Goal: Task Accomplishment & Management: Manage account settings

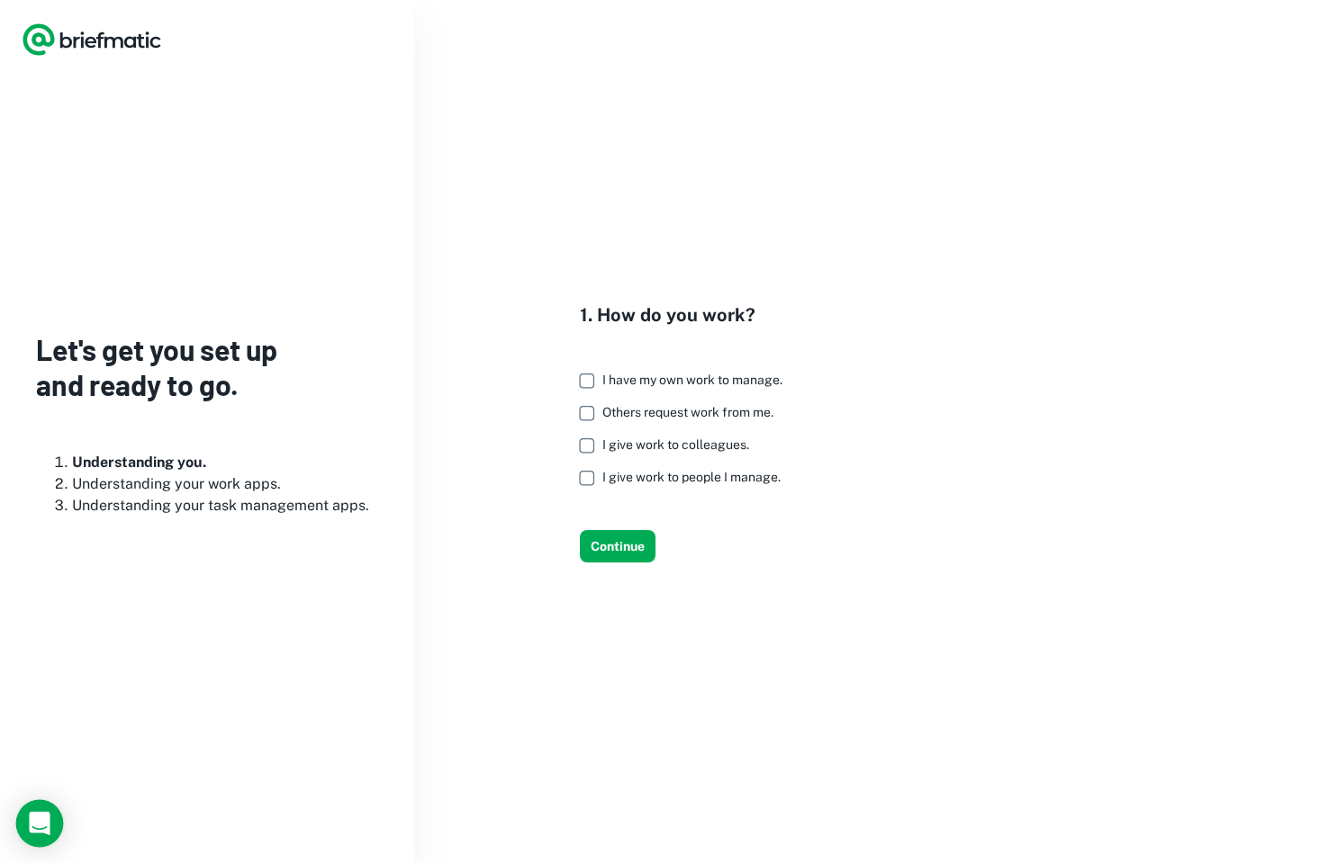
click at [36, 826] on icon "Open Intercom Messenger" at bounding box center [39, 823] width 21 height 23
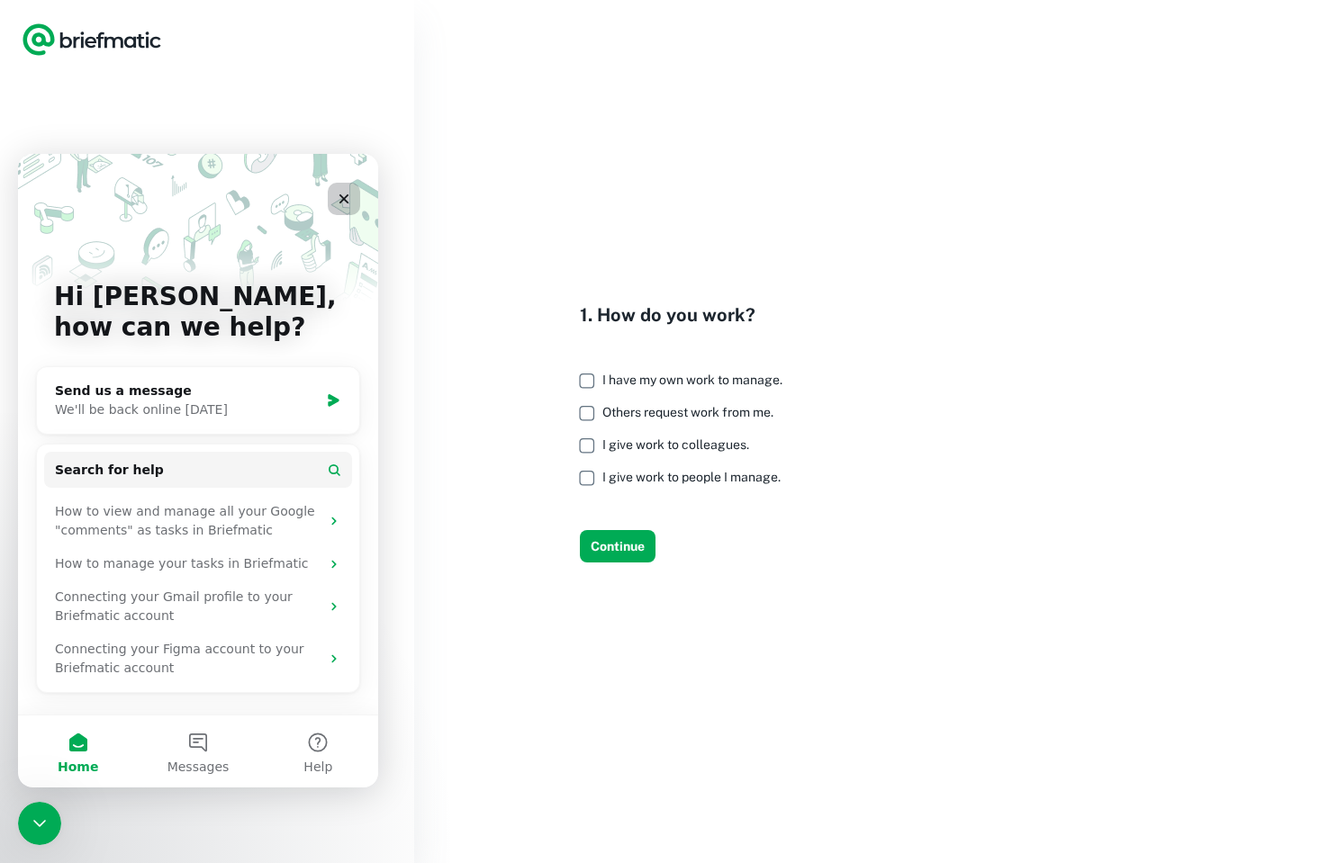
click at [345, 197] on icon "Close" at bounding box center [344, 199] width 10 height 10
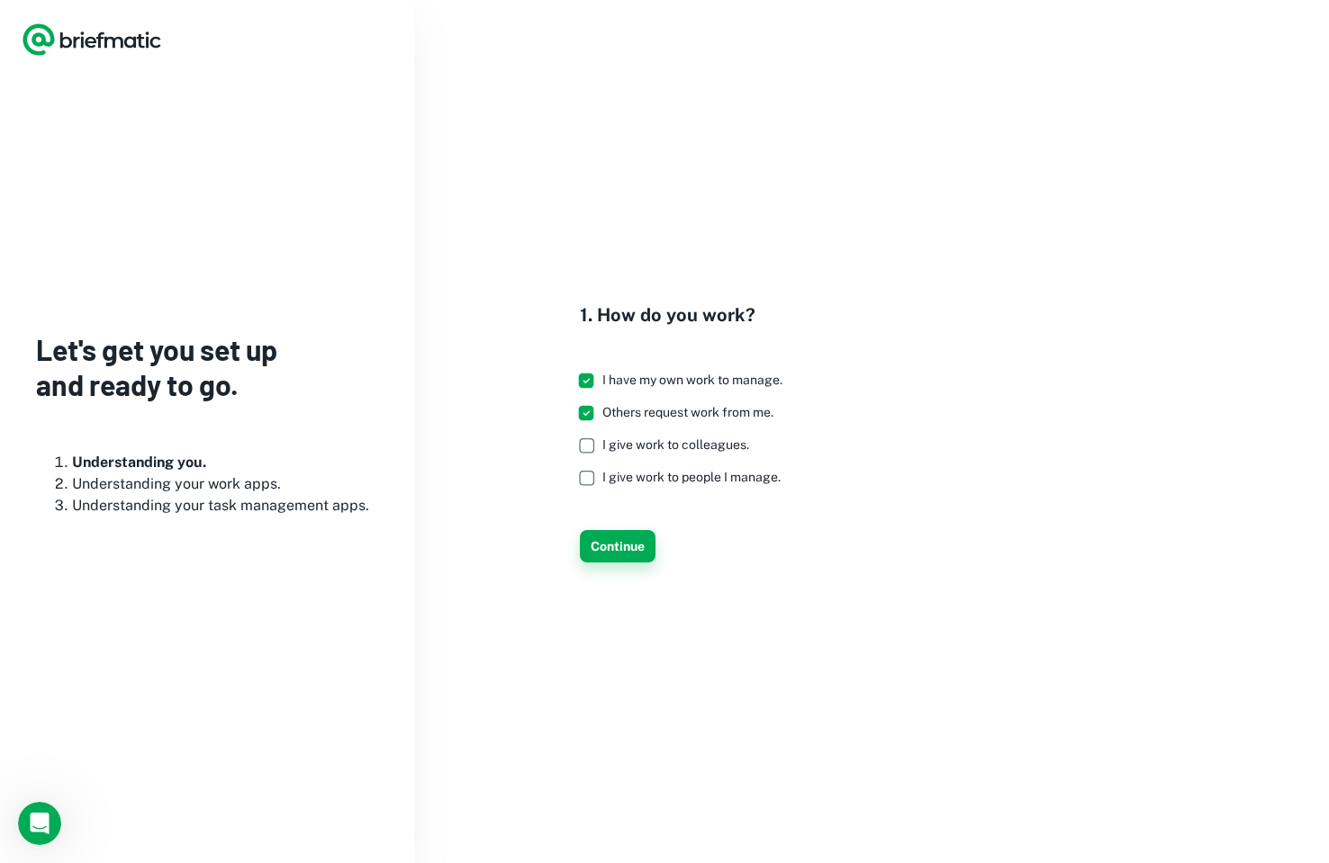
click at [618, 551] on button "Continue" at bounding box center [618, 546] width 76 height 32
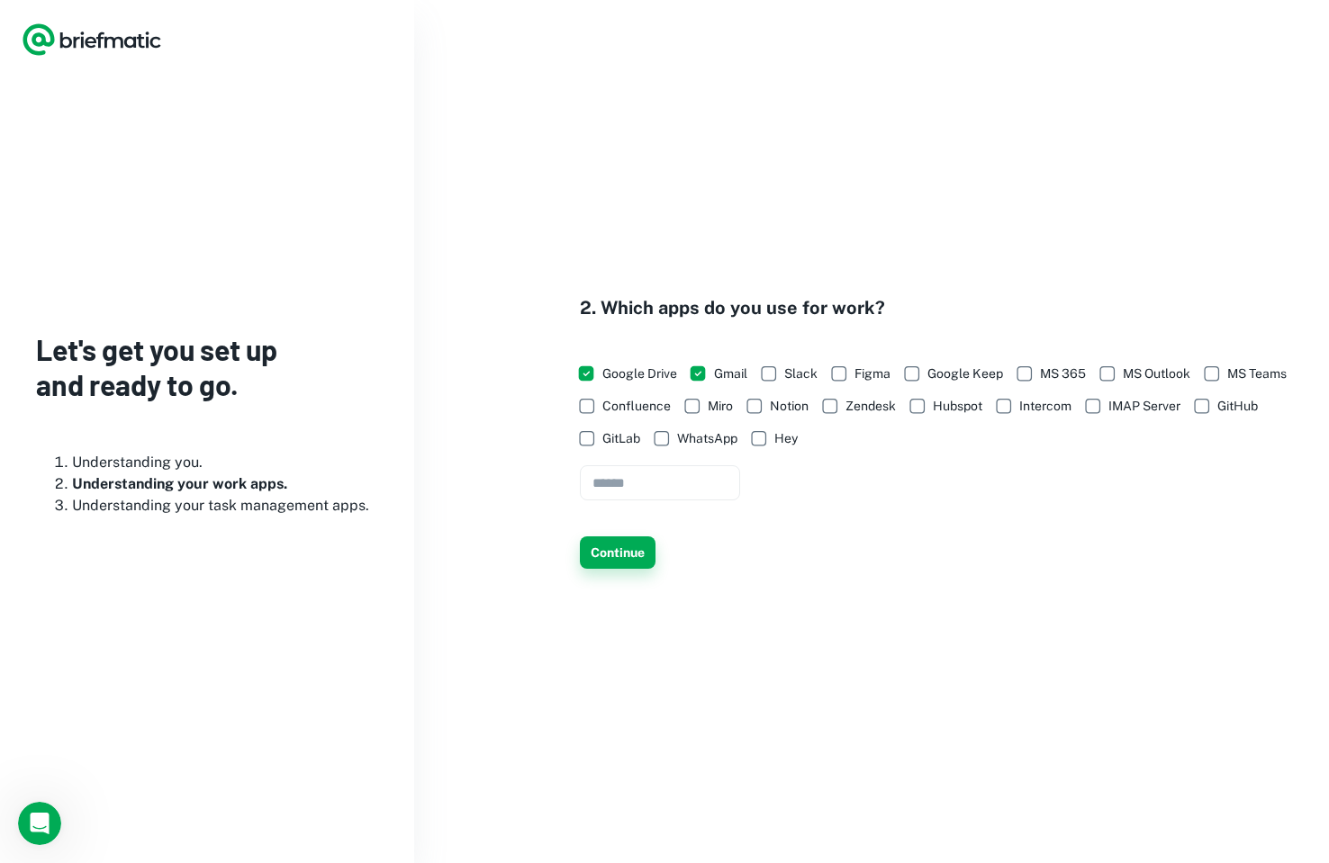
click at [610, 553] on button "Continue" at bounding box center [618, 553] width 76 height 32
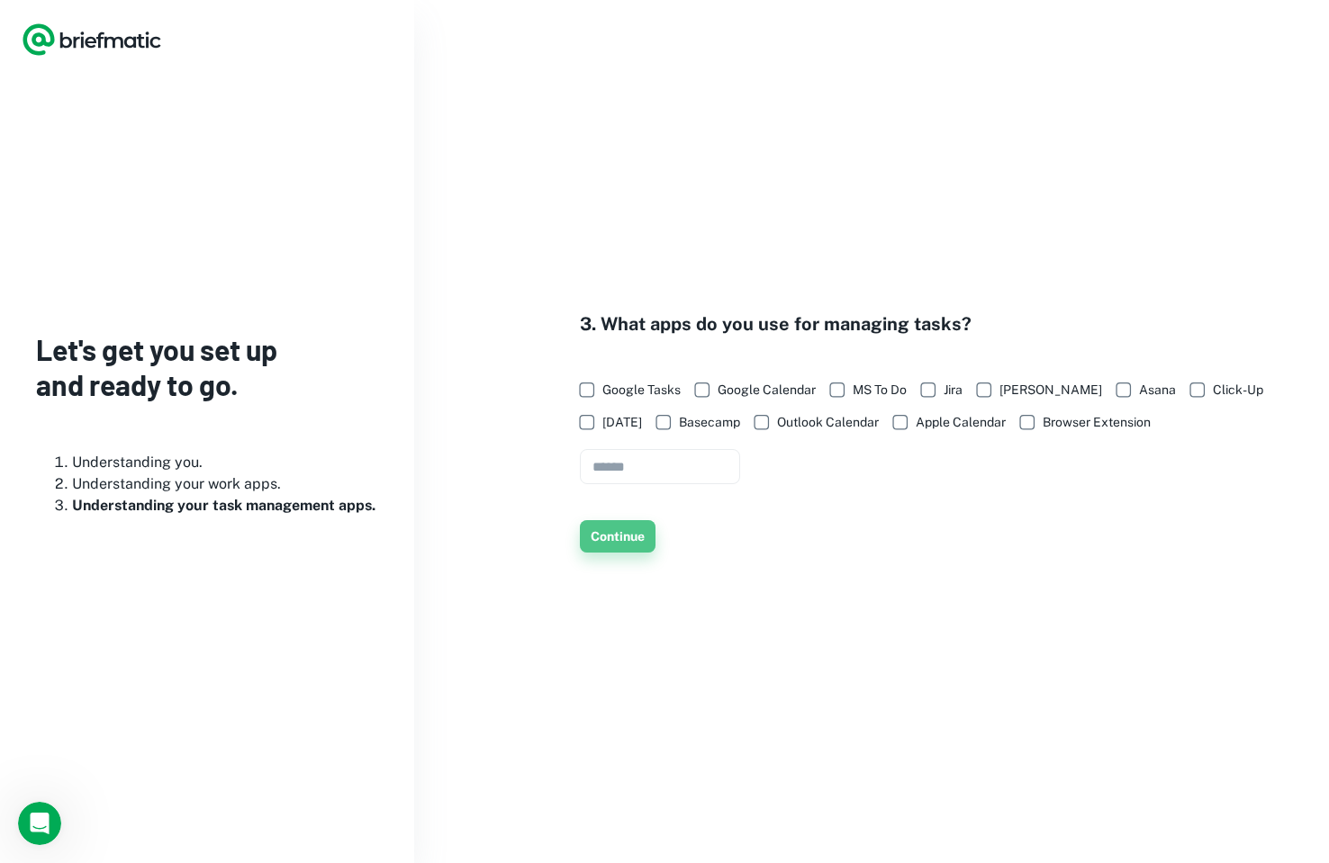
click at [610, 524] on button "Continue" at bounding box center [618, 536] width 76 height 32
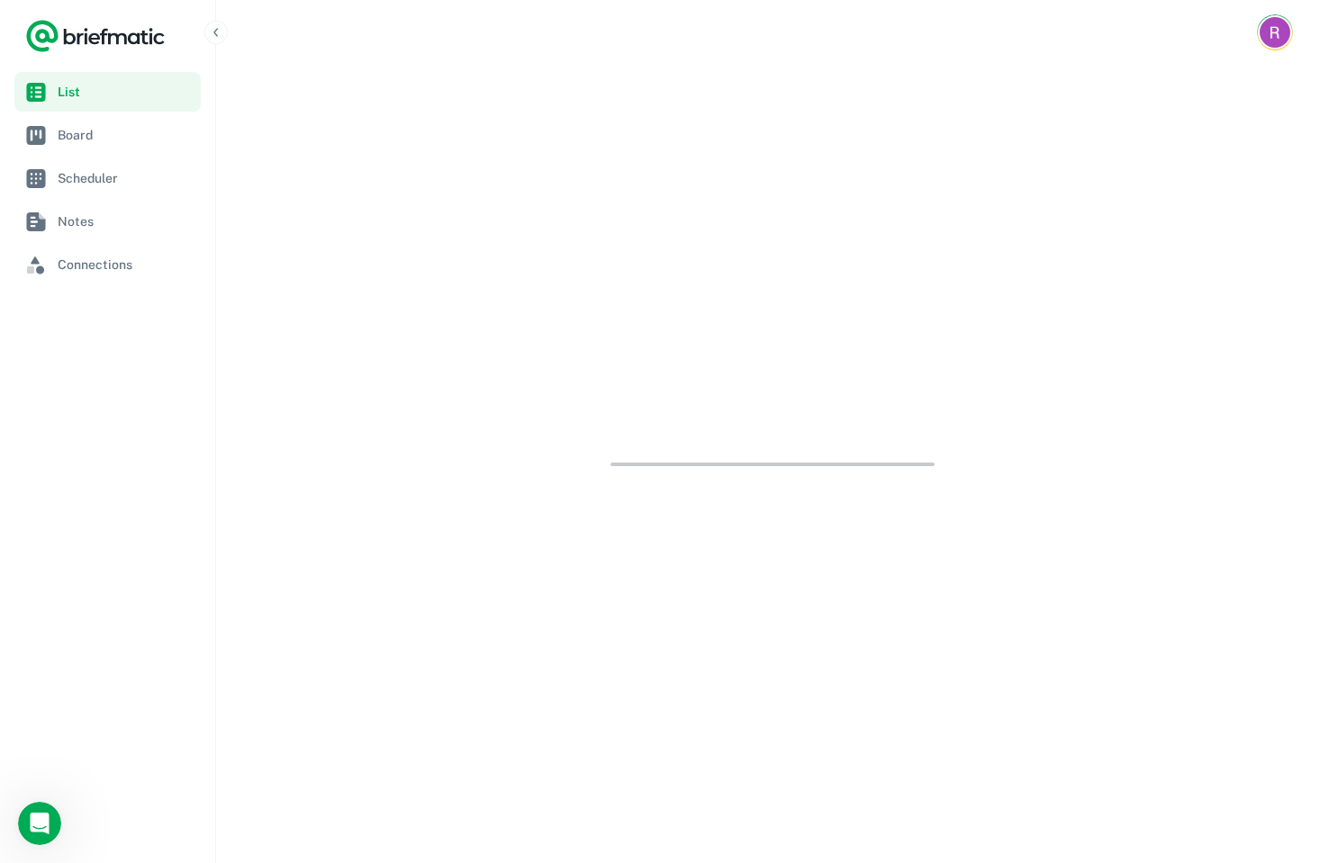
click at [612, 537] on div at bounding box center [772, 464] width 1113 height 799
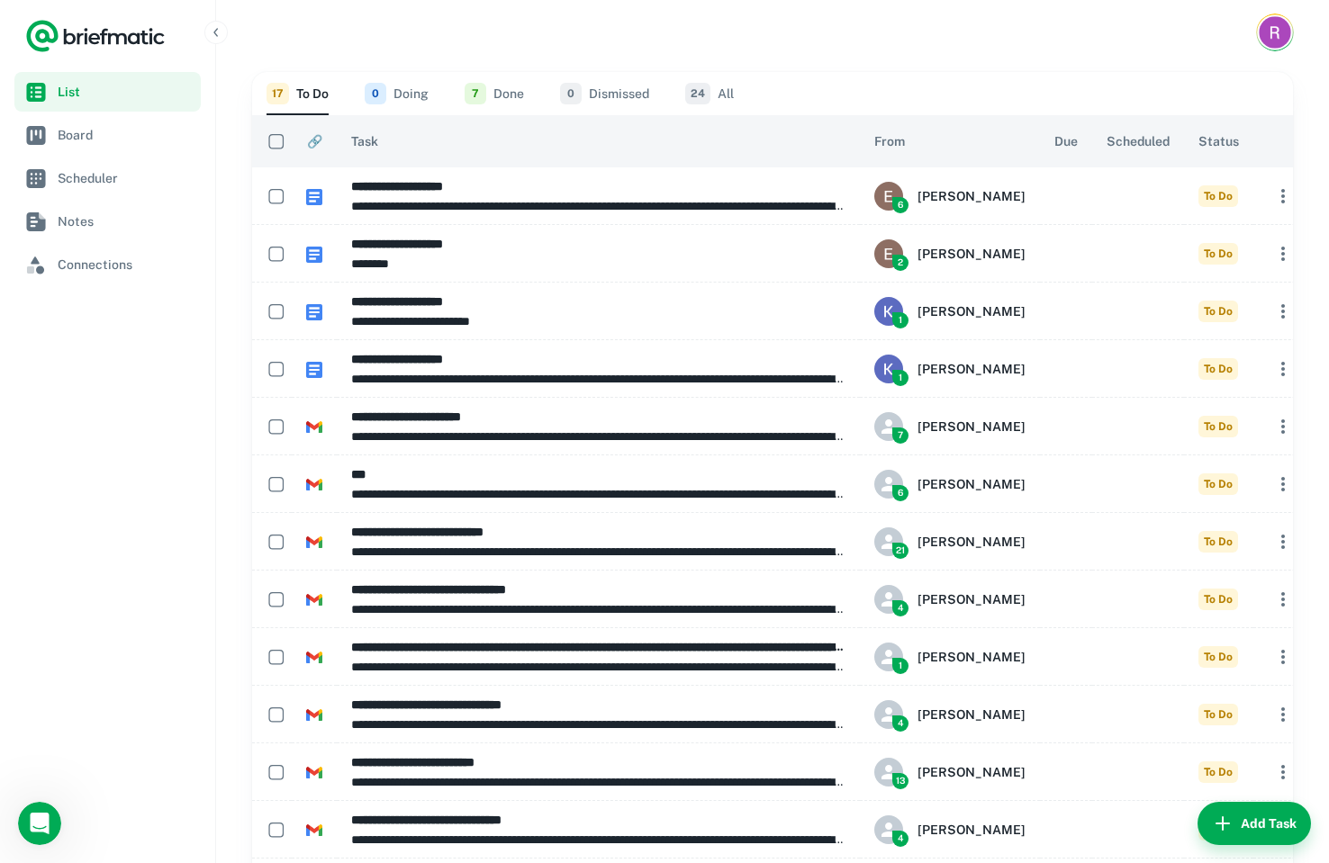
click at [1275, 31] on img "Account button" at bounding box center [1275, 32] width 32 height 32
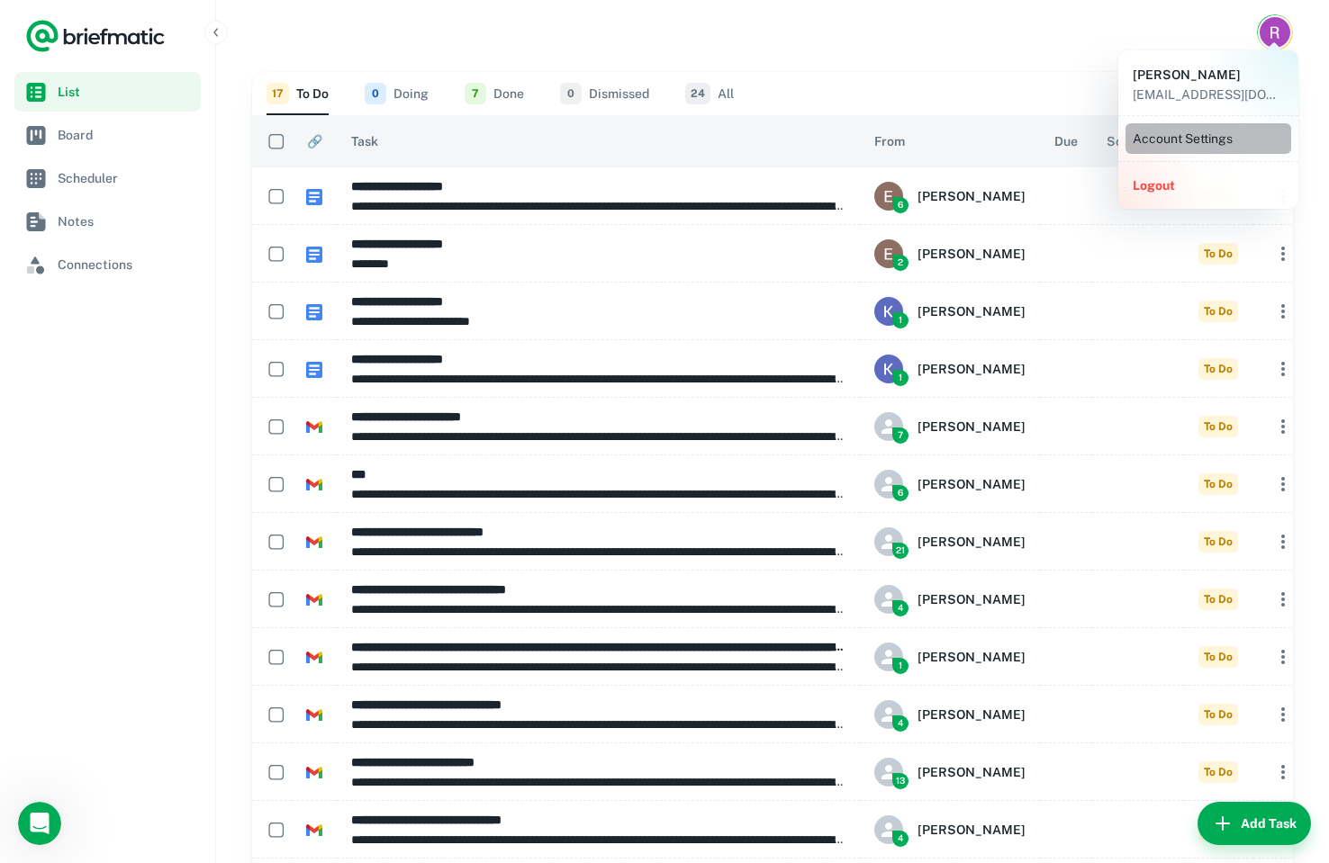
click at [1185, 132] on li "Account Settings" at bounding box center [1208, 138] width 166 height 31
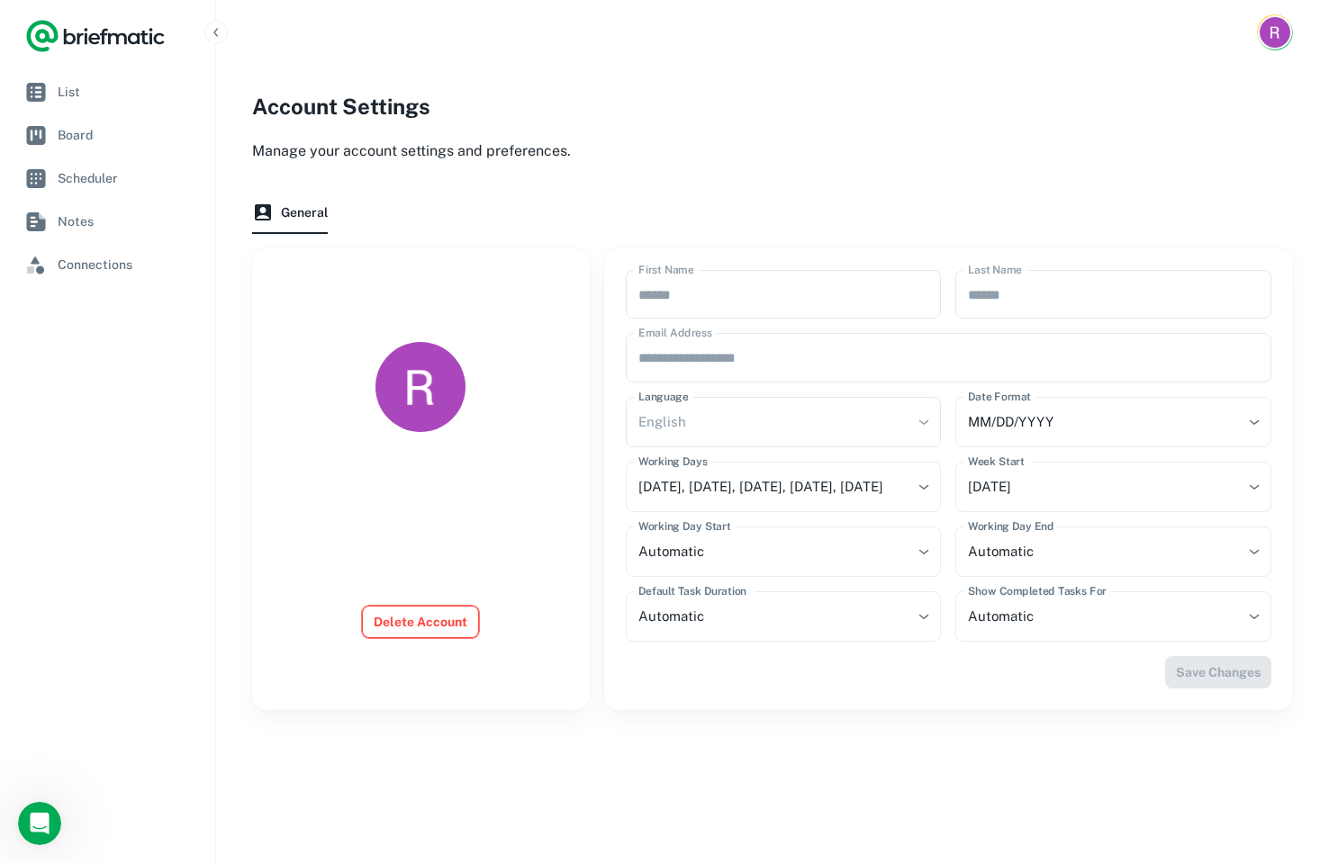
click at [396, 627] on button "Delete Account" at bounding box center [420, 622] width 117 height 32
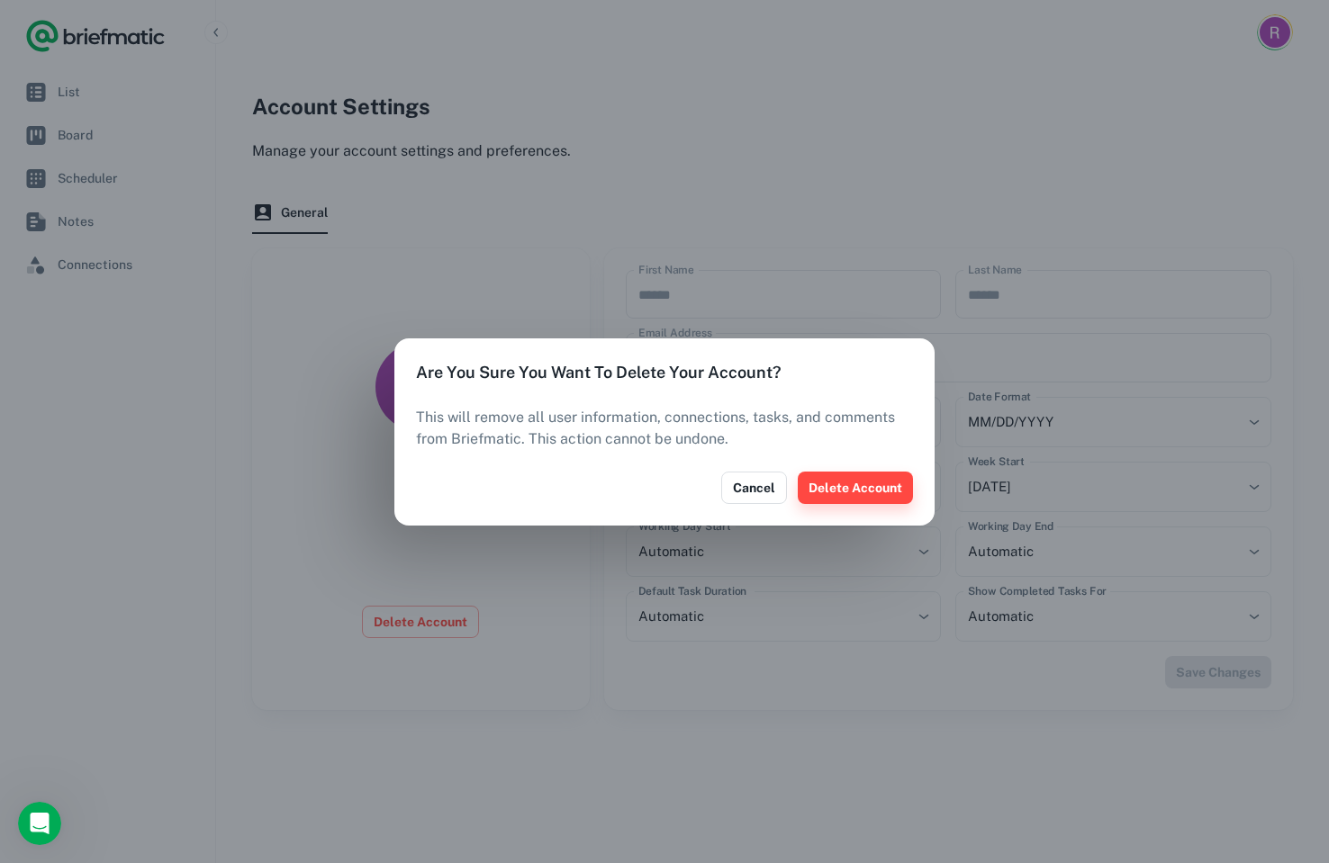
click at [872, 490] on button "Delete Account" at bounding box center [855, 488] width 115 height 32
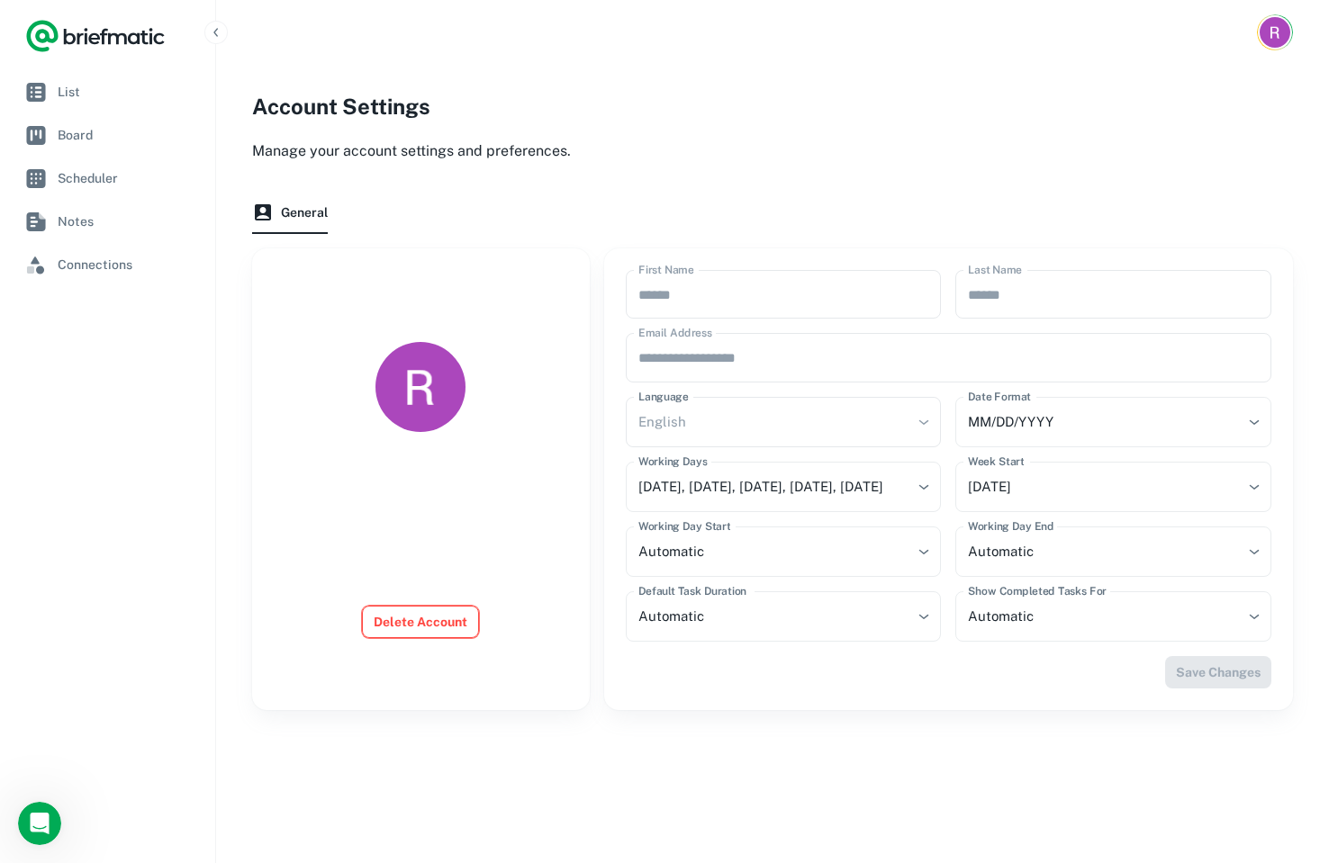
click at [421, 622] on button "Delete Account" at bounding box center [420, 622] width 117 height 32
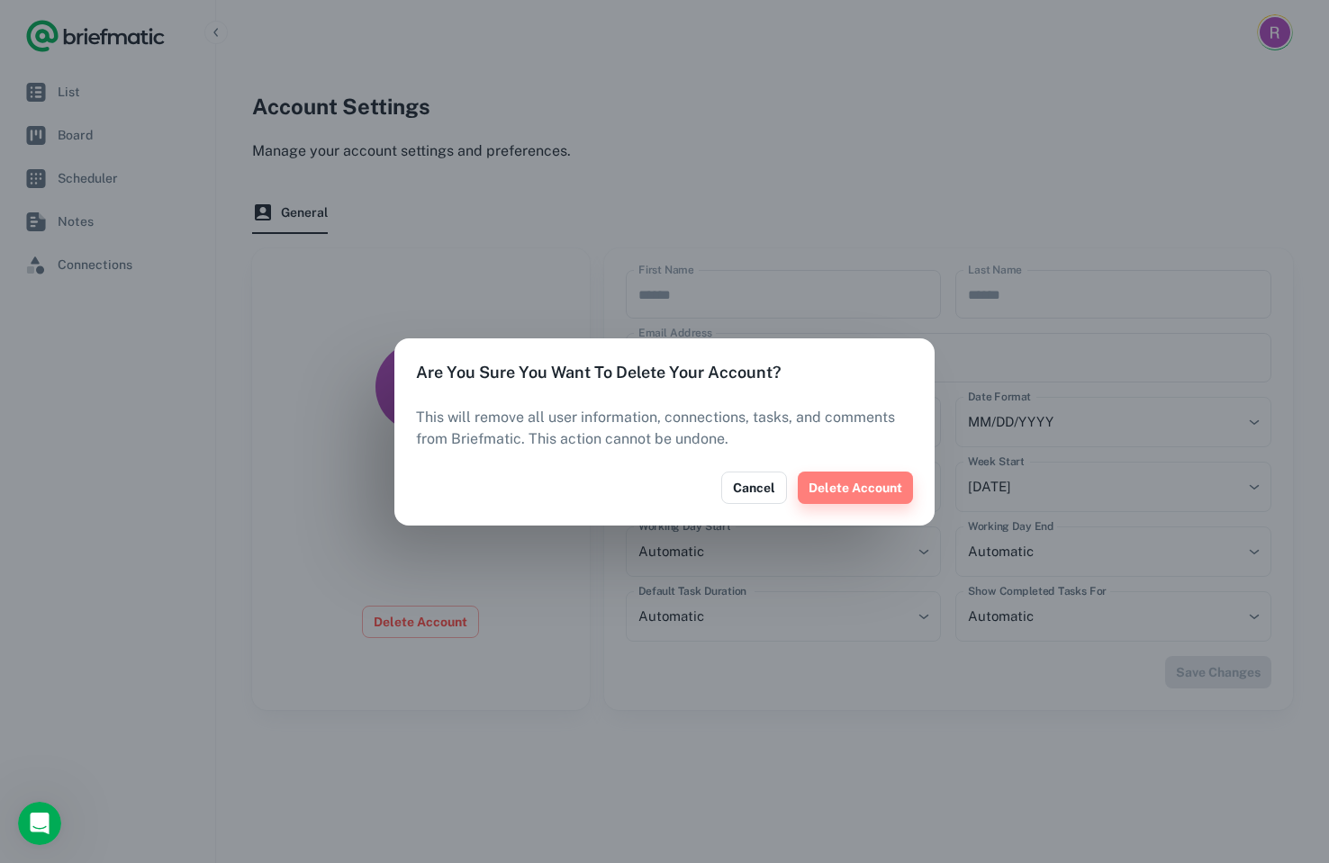
click at [855, 488] on button "Delete Account" at bounding box center [855, 488] width 115 height 32
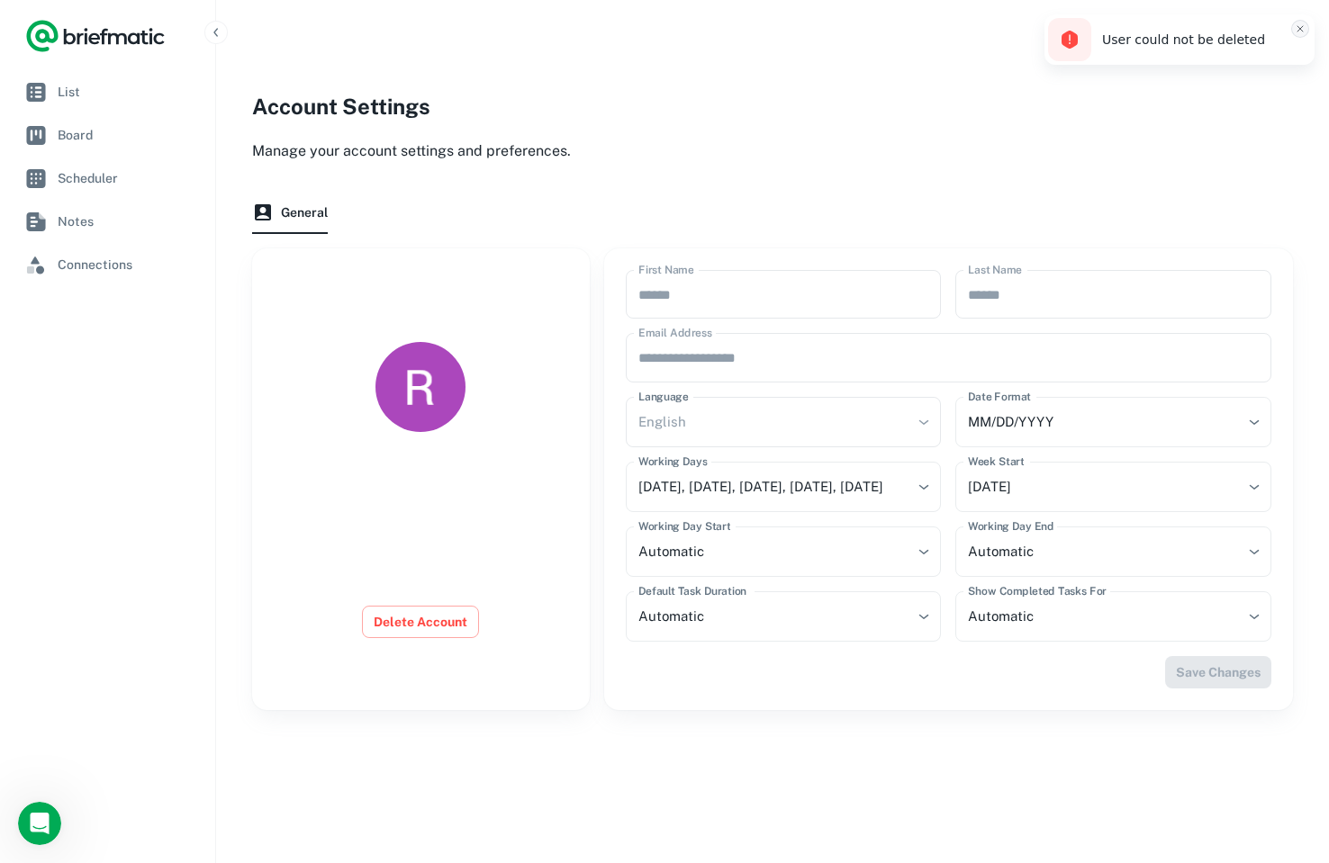
click at [1304, 30] on icon "Close toast" at bounding box center [1300, 28] width 11 height 11
click at [103, 267] on span "Connections" at bounding box center [126, 265] width 136 height 20
